Goal: Check status: Check status

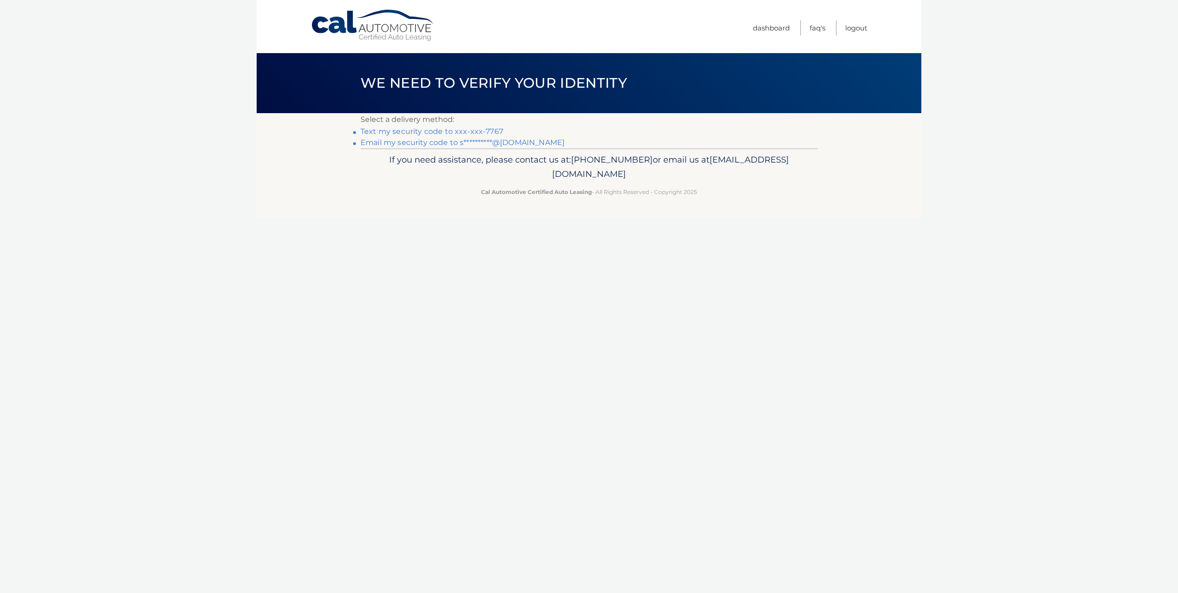
click at [443, 130] on link "Text my security code to xxx-xxx-7767" at bounding box center [431, 131] width 143 height 9
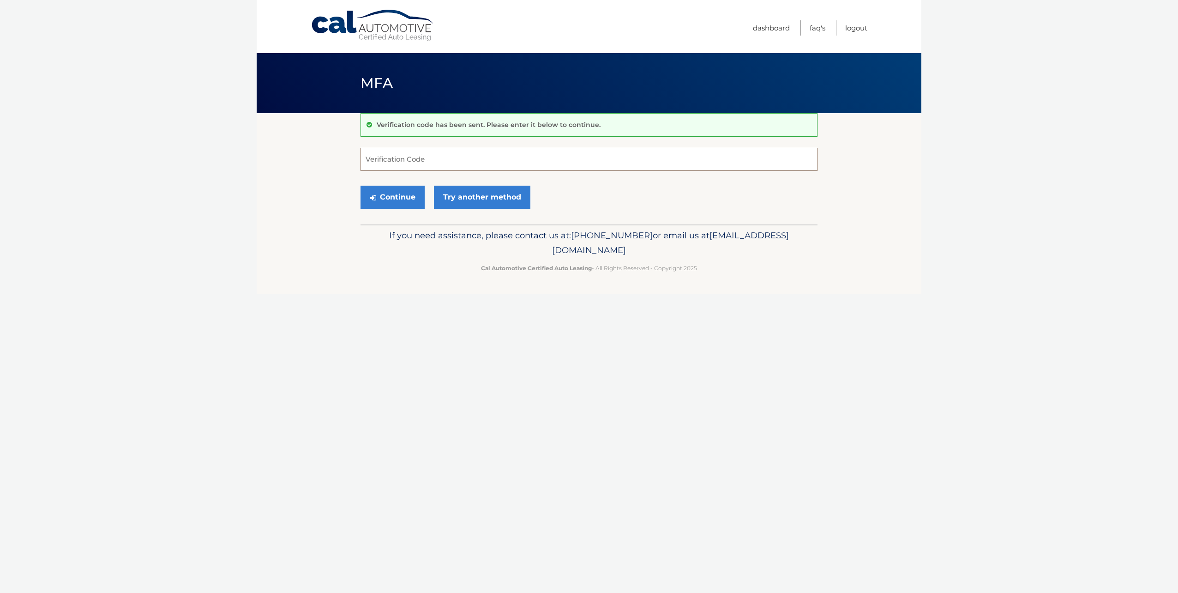
click at [444, 167] on input "Verification Code" at bounding box center [588, 159] width 457 height 23
type input "228133"
click at [409, 199] on button "Continue" at bounding box center [392, 197] width 64 height 23
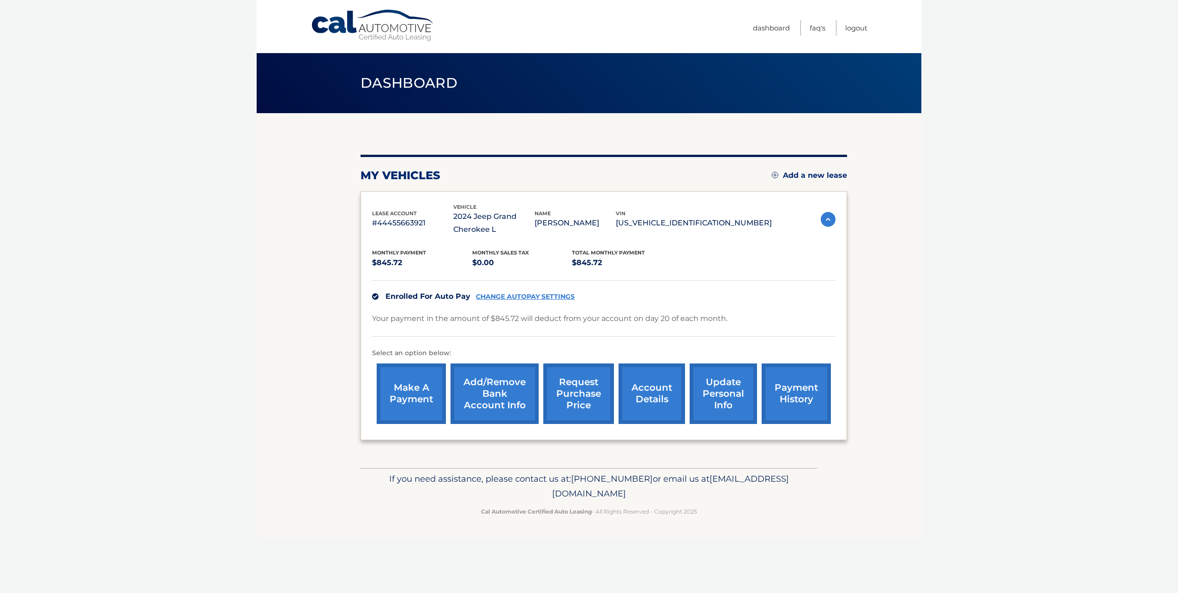
click at [652, 390] on link "account details" at bounding box center [651, 393] width 66 height 60
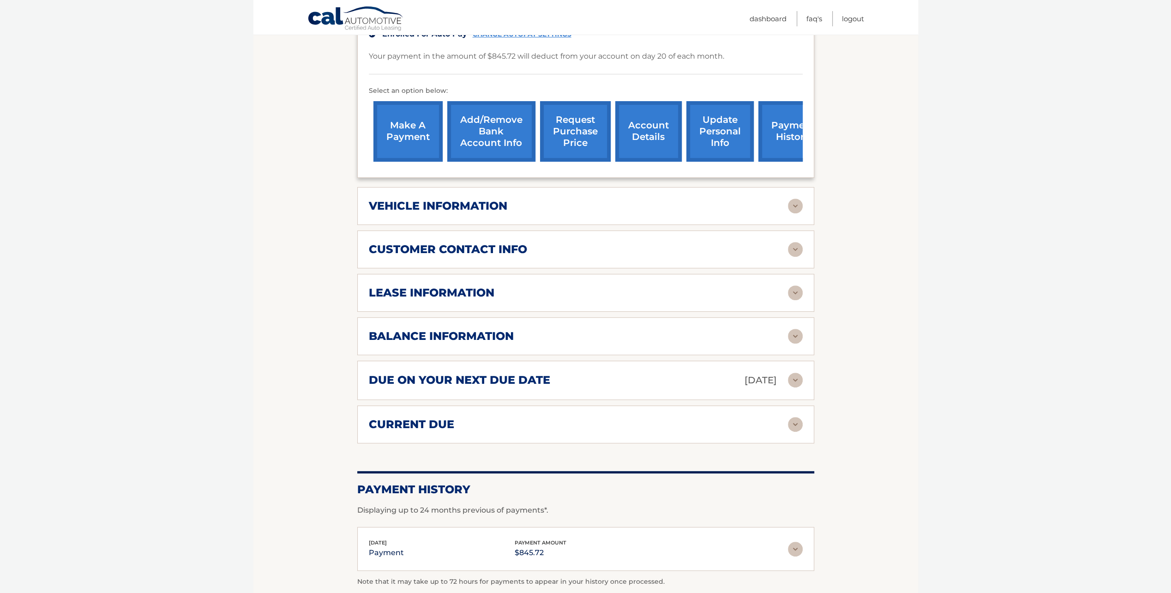
scroll to position [277, 0]
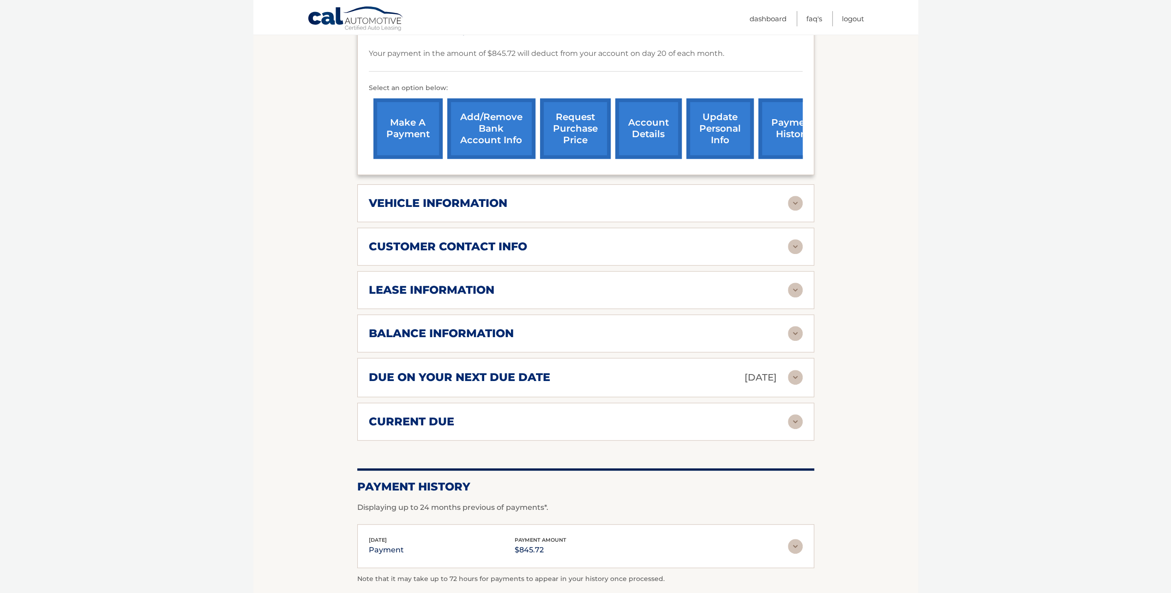
click at [803, 289] on div "lease information Contract Start Date Dec 20, 2023 Term 39 Maturity Date Mar 20…" at bounding box center [585, 290] width 457 height 38
click at [795, 285] on img at bounding box center [795, 289] width 15 height 15
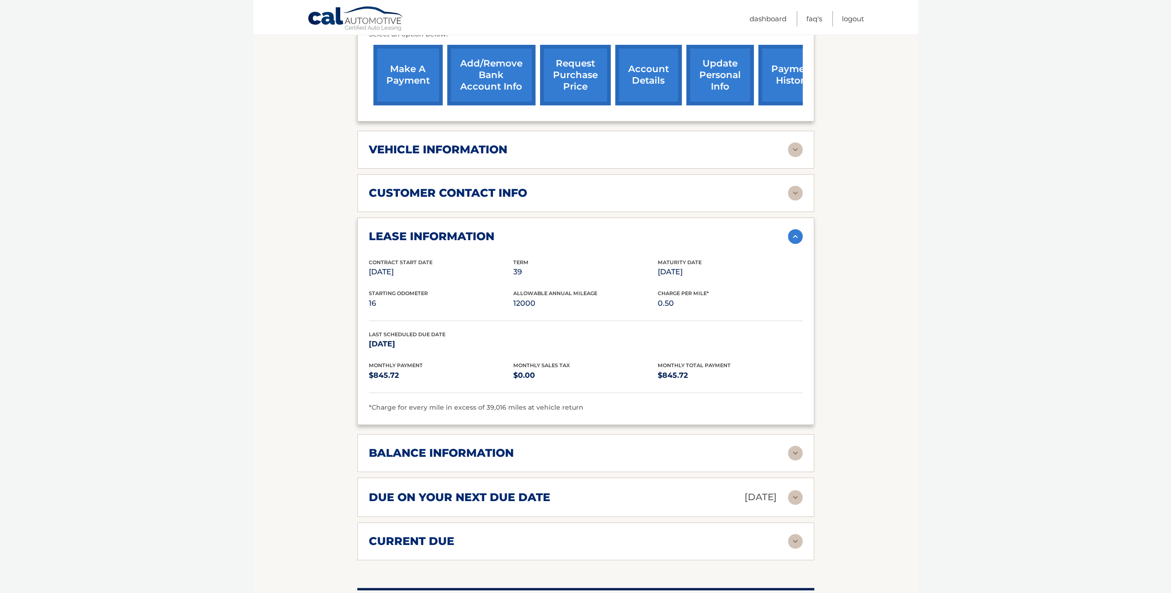
scroll to position [369, 0]
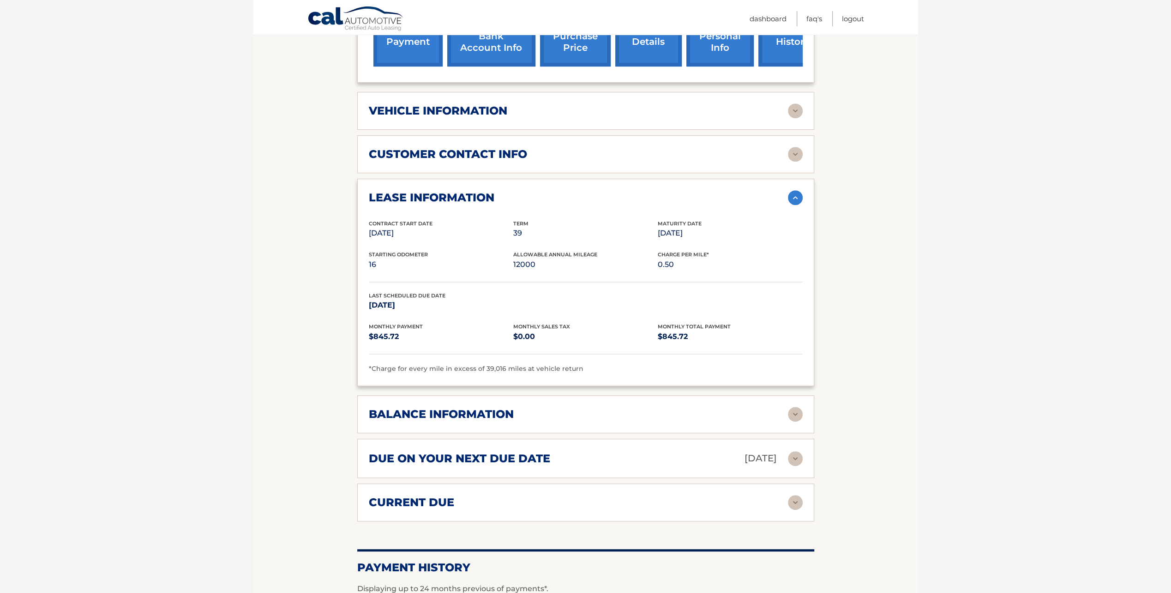
click at [792, 409] on img at bounding box center [795, 414] width 15 height 15
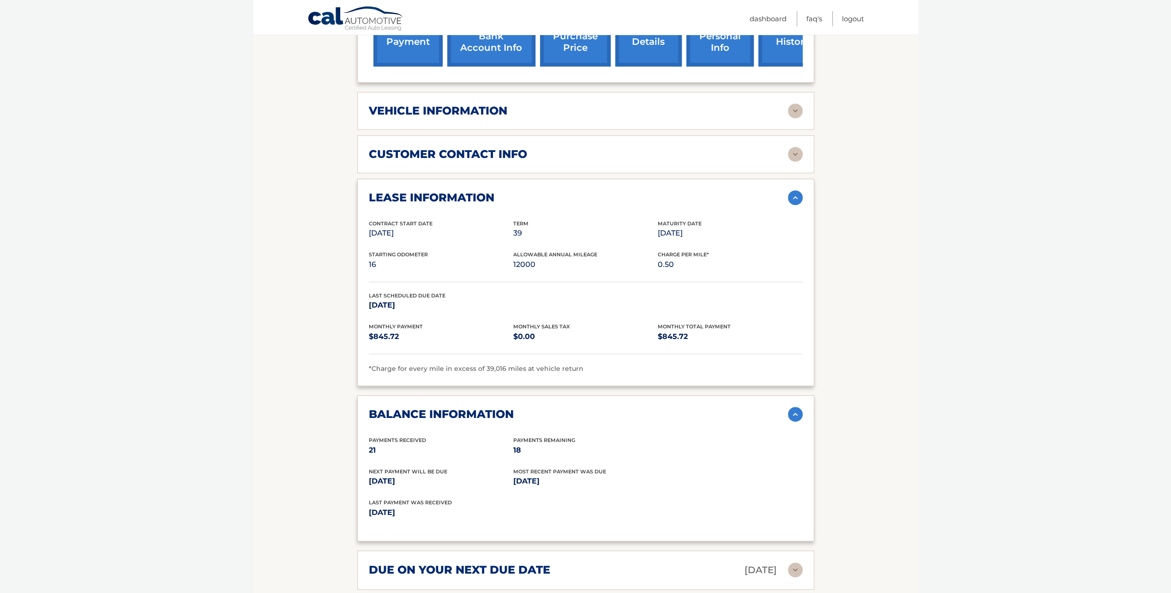
click at [792, 409] on img at bounding box center [795, 414] width 15 height 15
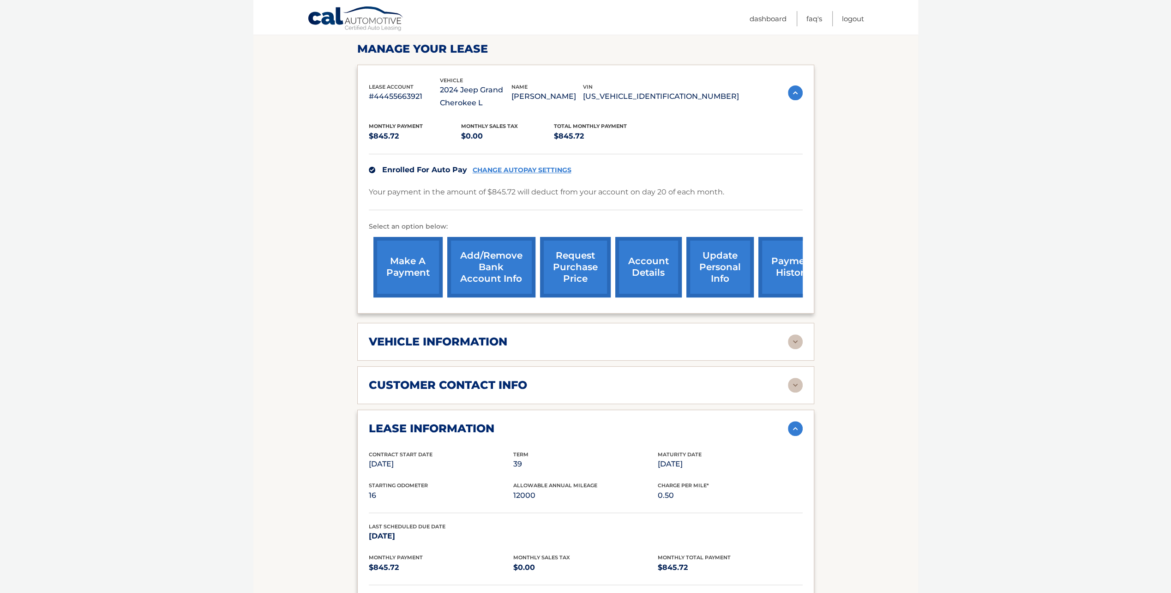
scroll to position [0, 0]
